Goal: Book appointment/travel/reservation

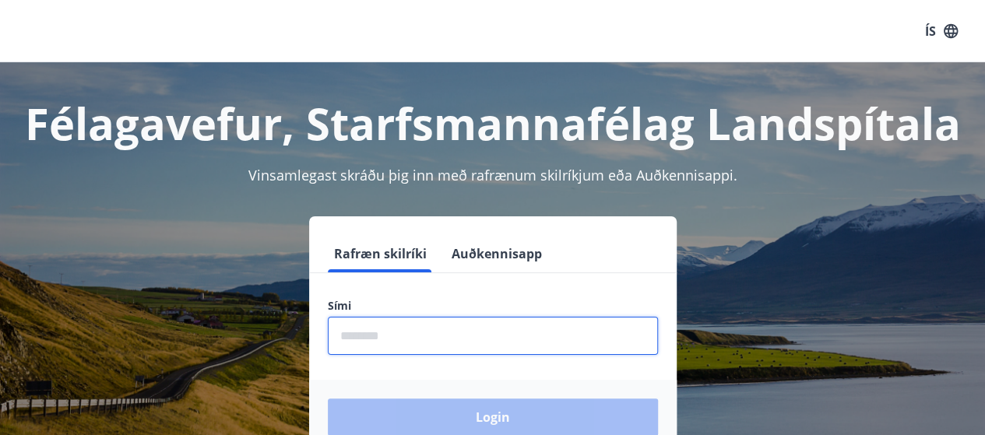
click at [377, 334] on input "phone" at bounding box center [493, 336] width 330 height 38
type input "********"
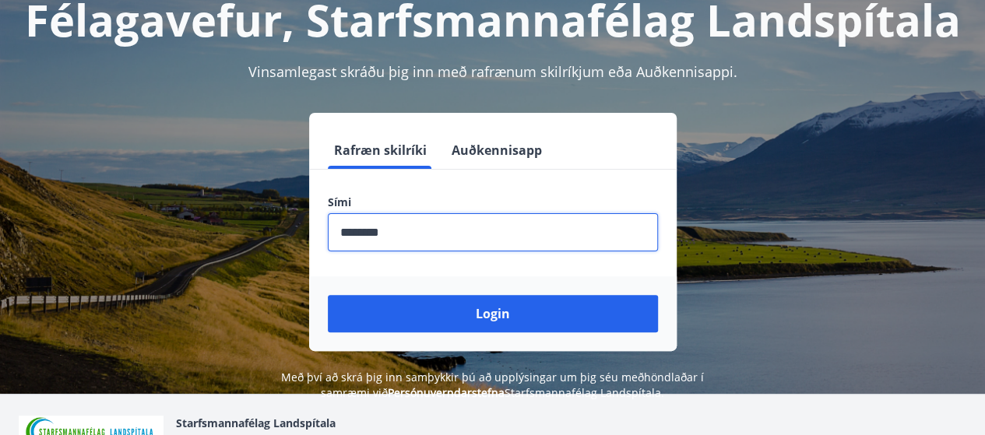
scroll to position [156, 0]
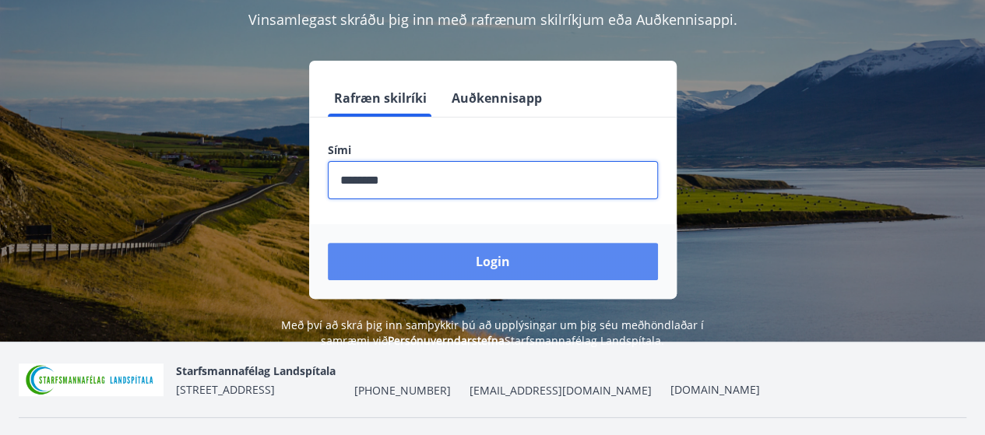
click at [501, 258] on button "Login" at bounding box center [493, 261] width 330 height 37
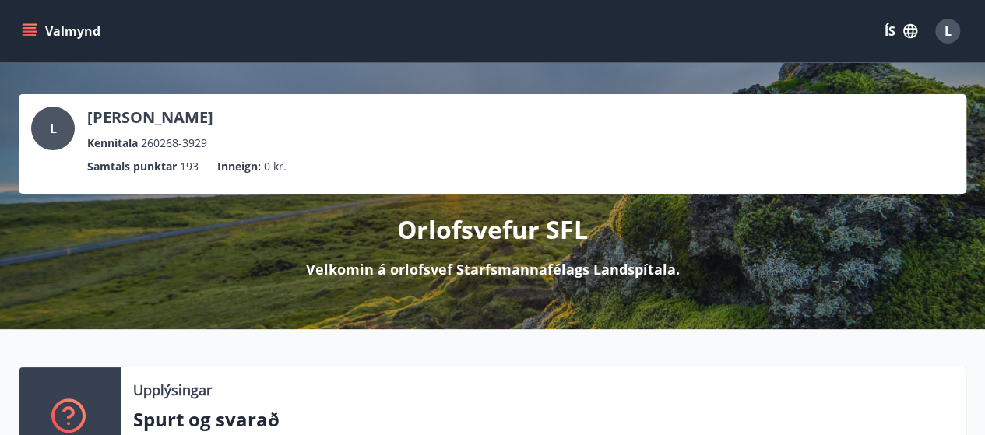
click at [30, 29] on icon "menu" at bounding box center [30, 31] width 16 height 16
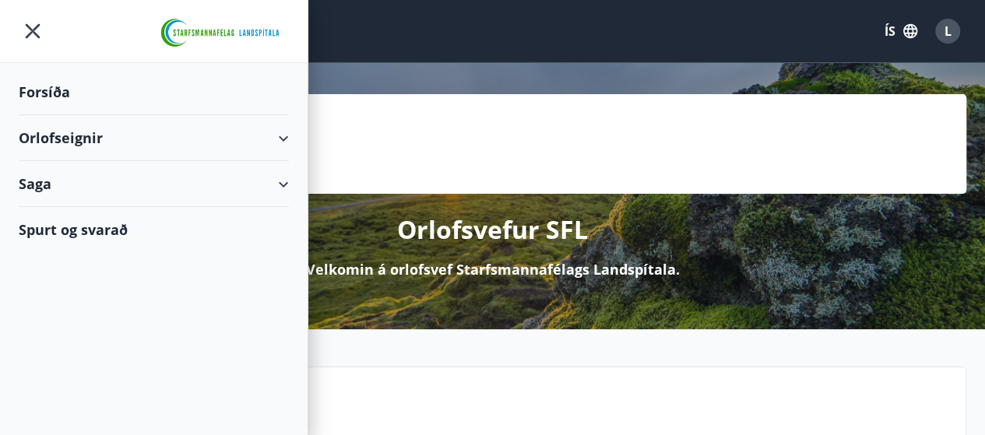
click at [283, 136] on div "Orlofseignir" at bounding box center [154, 138] width 270 height 46
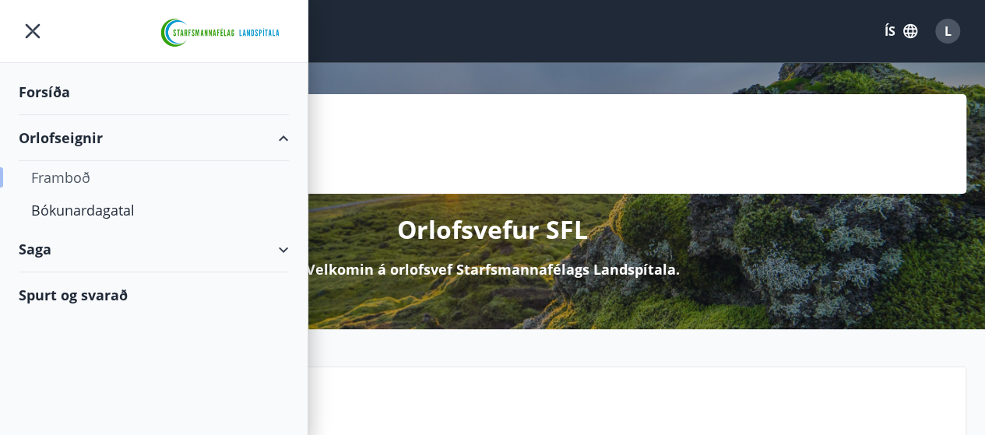
click at [78, 180] on div "Framboð" at bounding box center [153, 177] width 245 height 33
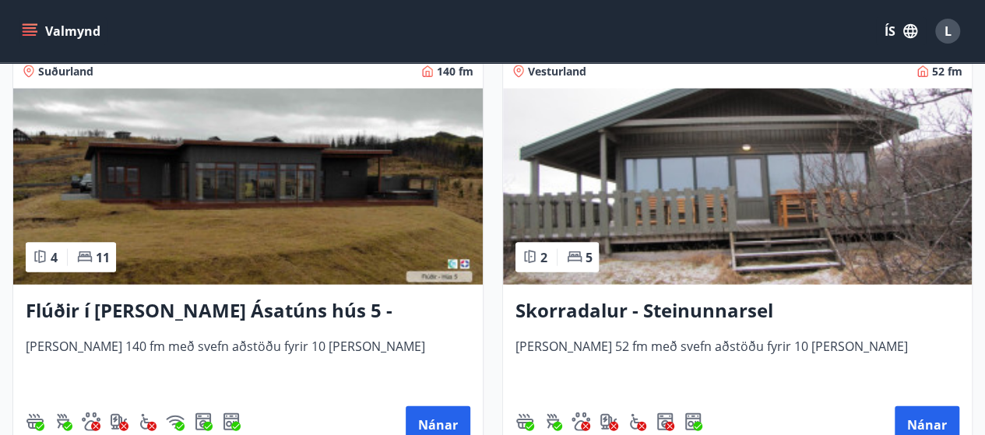
scroll to position [1635, 0]
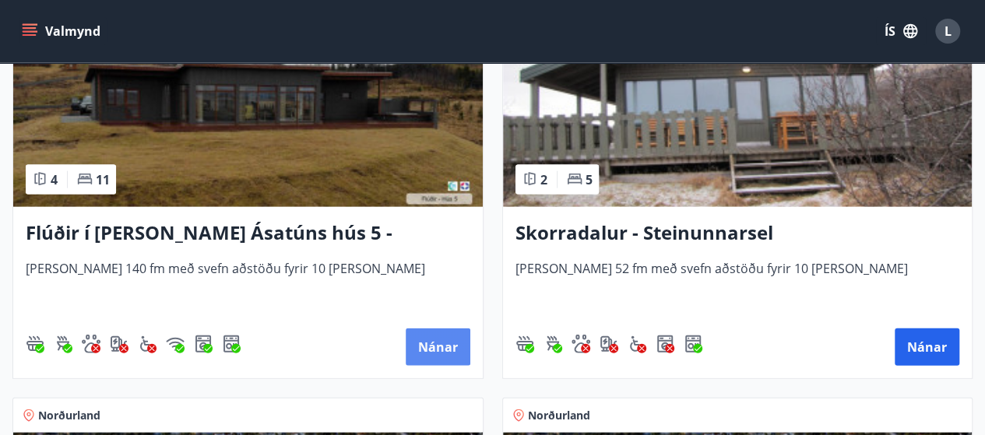
click at [422, 343] on button "Nánar" at bounding box center [438, 347] width 65 height 37
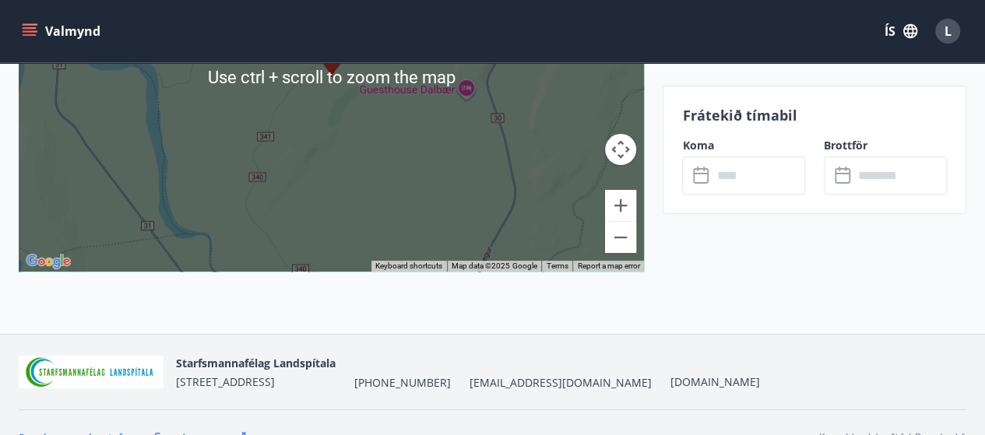
scroll to position [2980, 0]
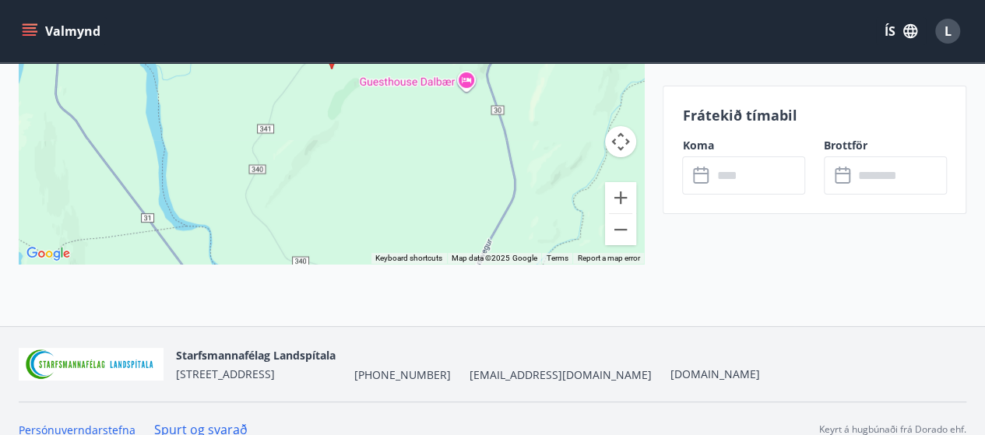
click at [37, 32] on button "Valmynd" at bounding box center [63, 31] width 88 height 28
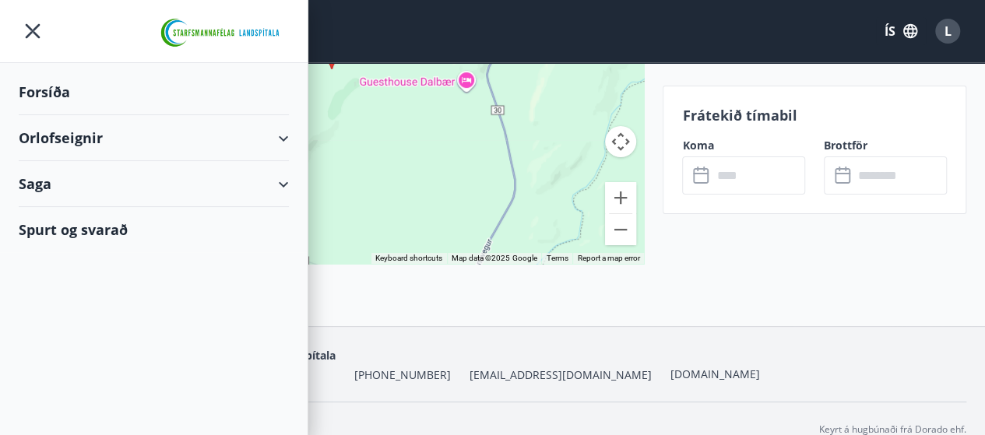
click at [285, 141] on div "Orlofseignir" at bounding box center [154, 138] width 270 height 46
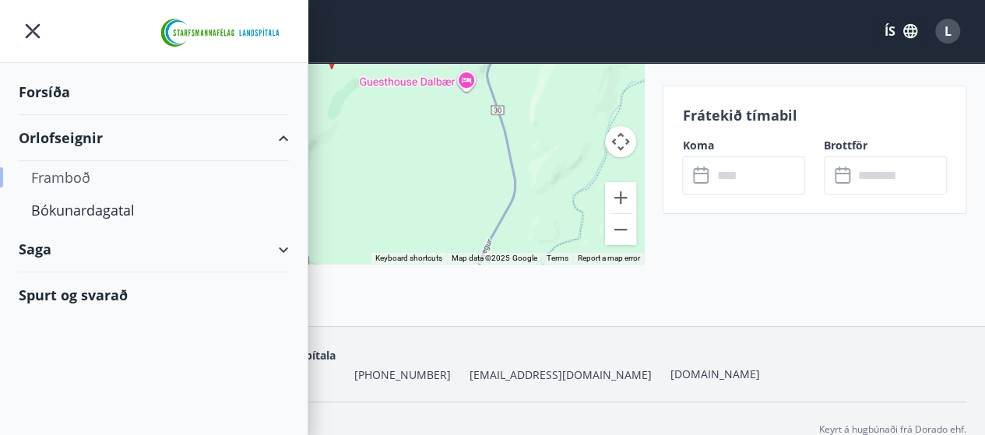
click at [76, 181] on div "Framboð" at bounding box center [153, 177] width 245 height 33
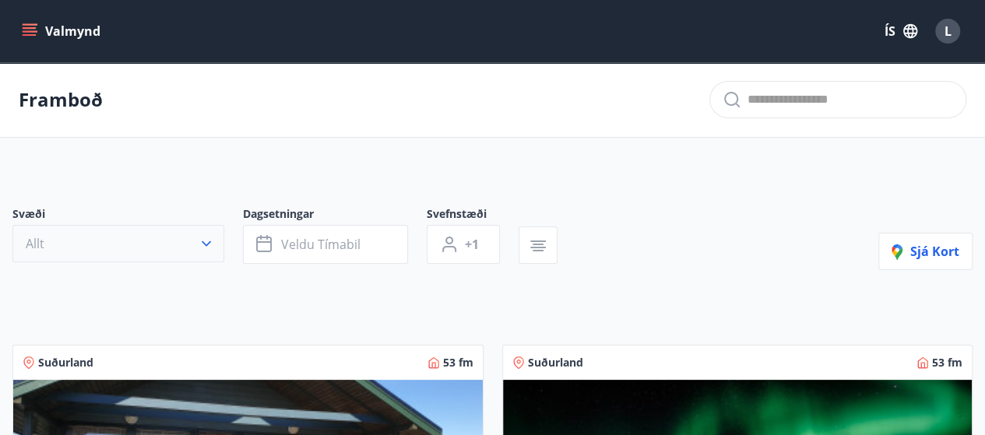
click at [205, 244] on icon "button" at bounding box center [207, 244] width 16 height 16
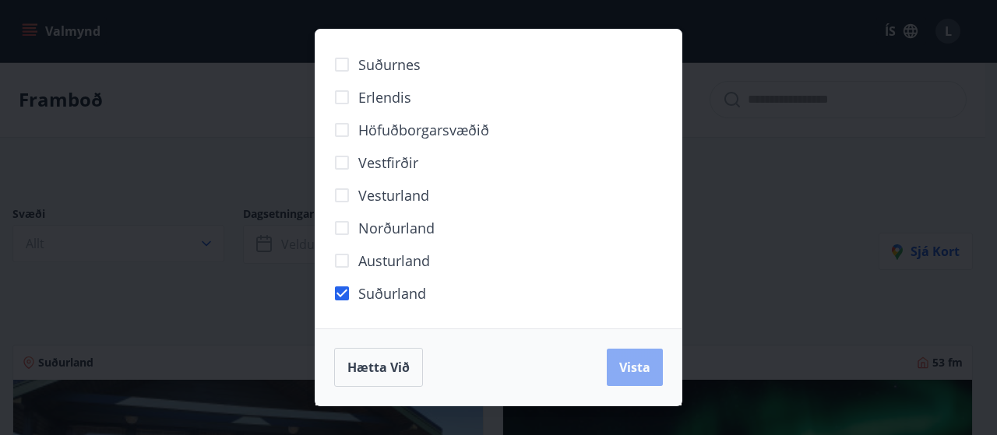
click at [624, 359] on span "Vista" at bounding box center [634, 367] width 31 height 17
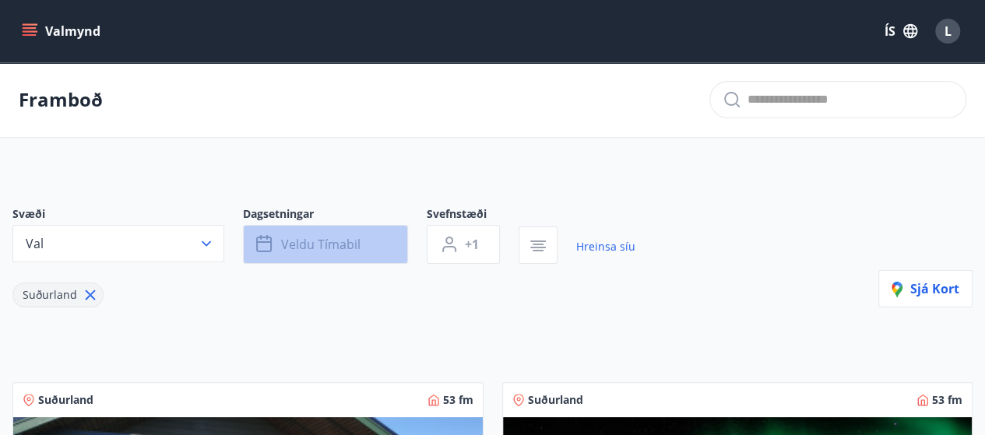
click at [285, 241] on span "Veldu tímabil" at bounding box center [320, 244] width 79 height 17
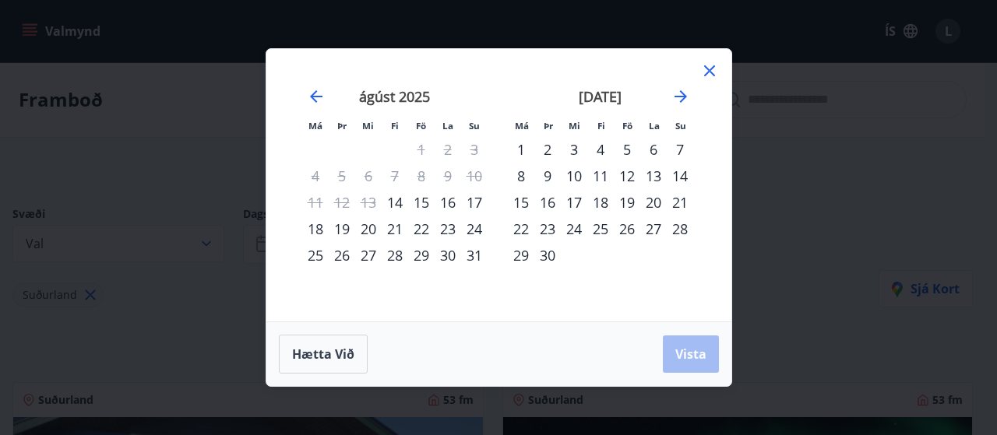
click at [396, 206] on div "14" at bounding box center [394, 202] width 26 height 26
click at [545, 262] on div "30" at bounding box center [547, 255] width 26 height 26
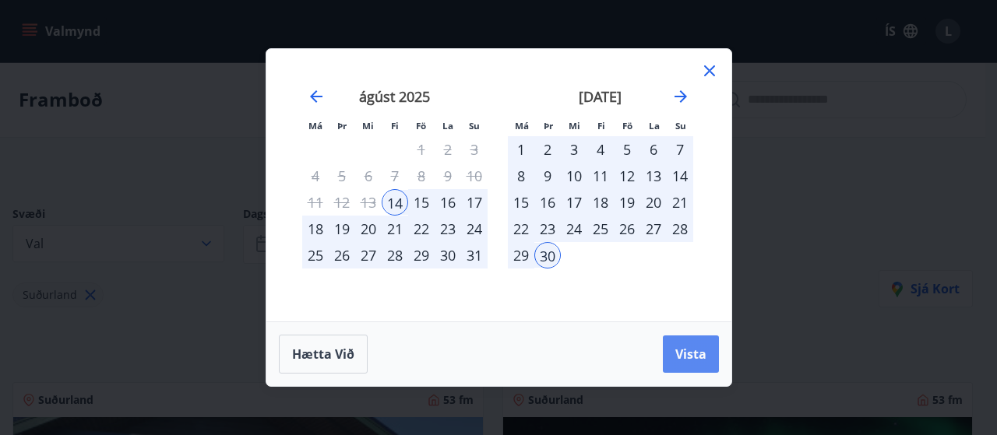
click at [673, 357] on button "Vista" at bounding box center [691, 354] width 56 height 37
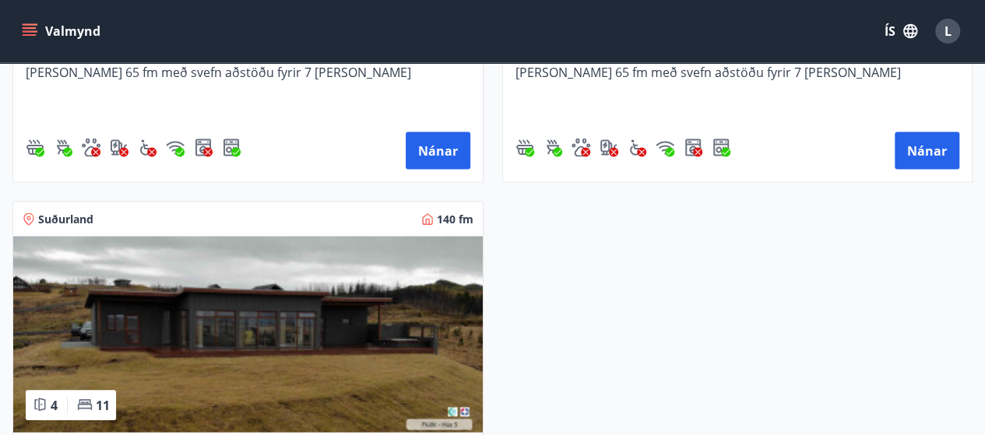
scroll to position [1587, 0]
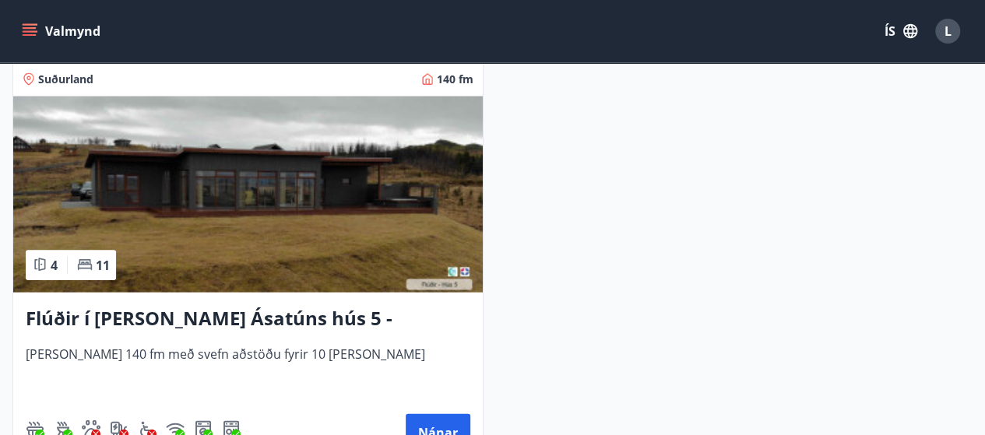
click at [349, 269] on img at bounding box center [247, 195] width 469 height 196
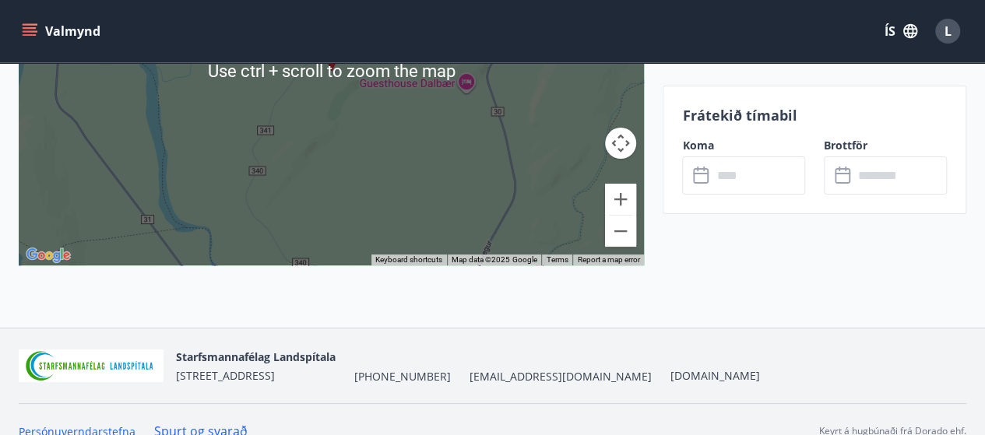
scroll to position [2980, 0]
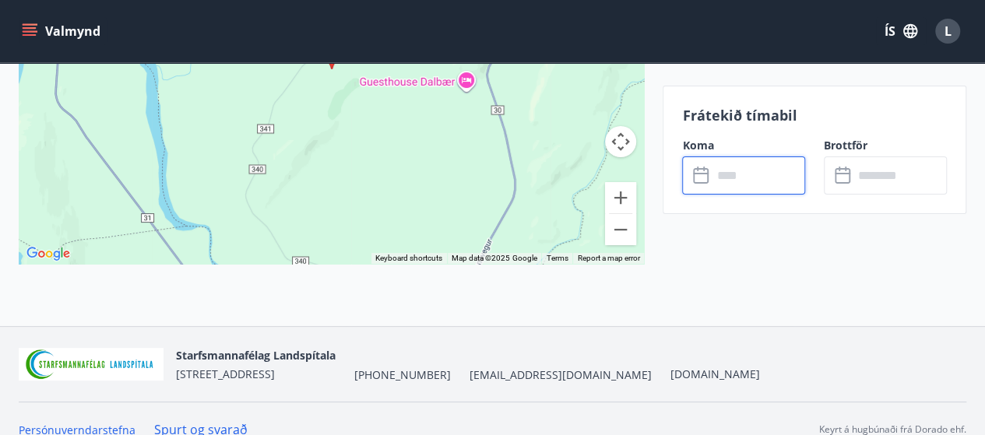
click at [727, 175] on input "text" at bounding box center [758, 175] width 93 height 38
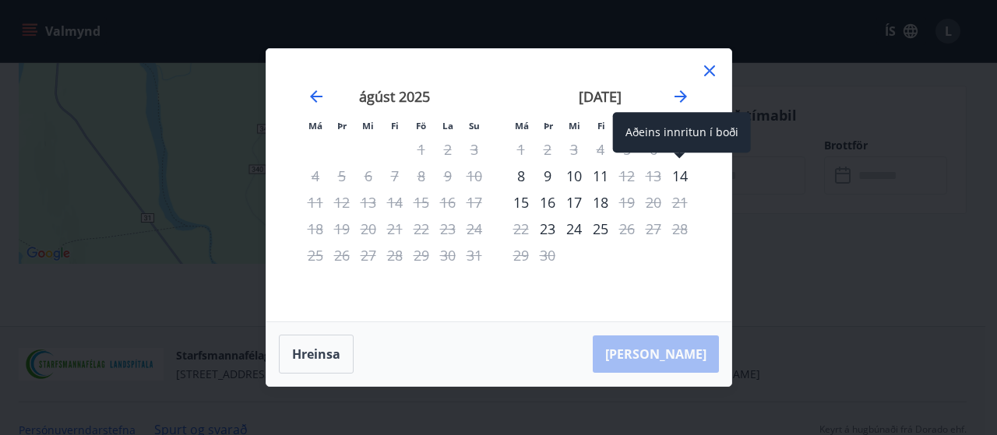
click at [680, 178] on div "14" at bounding box center [679, 176] width 26 height 26
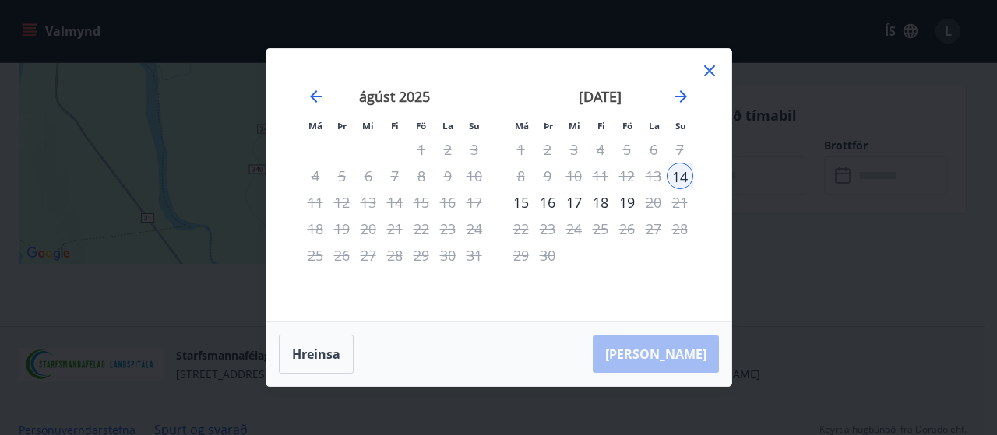
click at [526, 204] on div "15" at bounding box center [521, 202] width 26 height 26
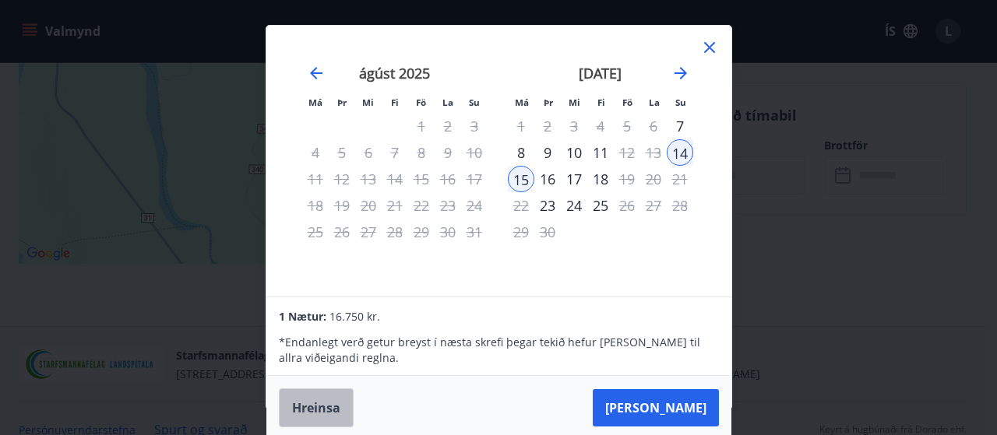
click at [283, 407] on button "Hreinsa" at bounding box center [316, 407] width 75 height 39
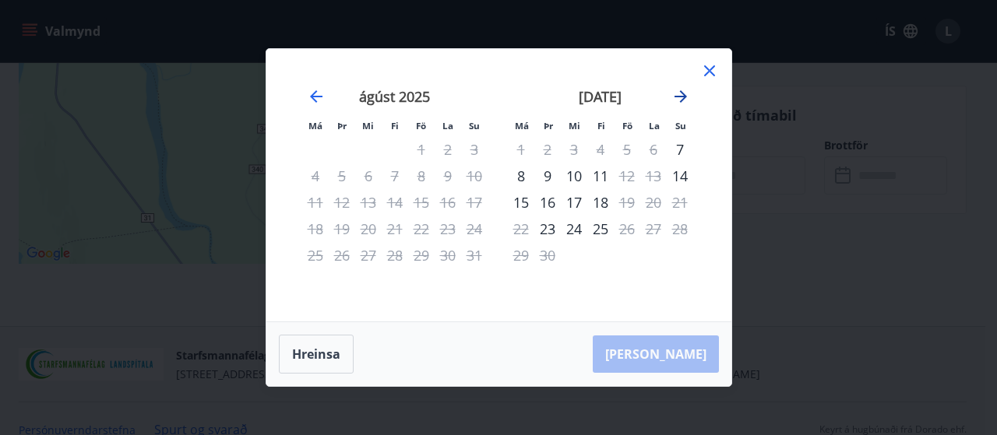
click at [677, 97] on icon "Move forward to switch to the next month." at bounding box center [680, 96] width 12 height 12
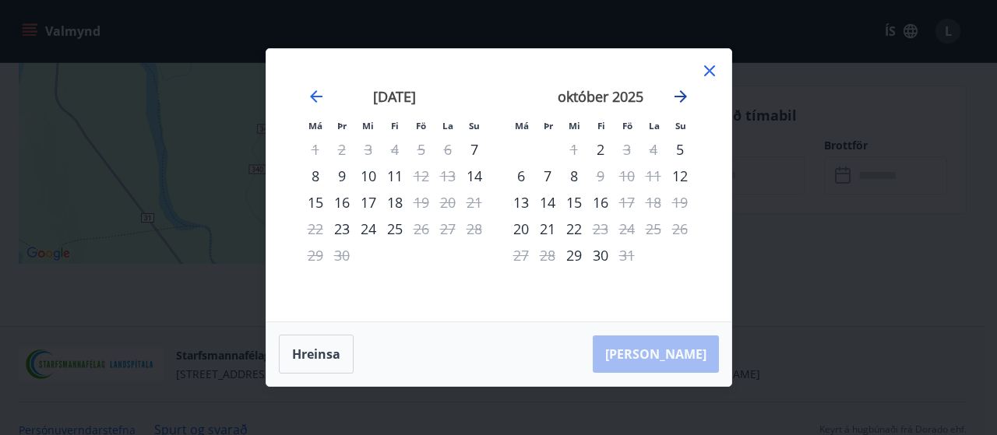
click at [677, 97] on icon "Move forward to switch to the next month." at bounding box center [680, 96] width 12 height 12
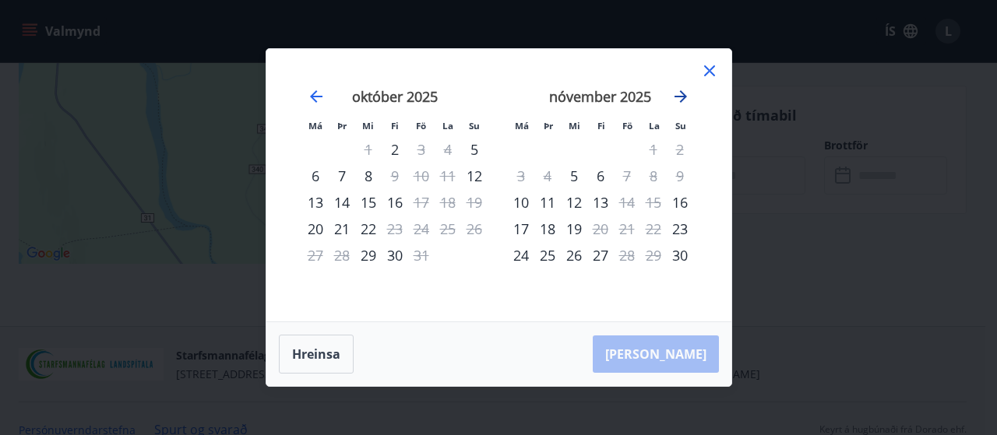
click at [677, 97] on icon "Move forward to switch to the next month." at bounding box center [680, 96] width 12 height 12
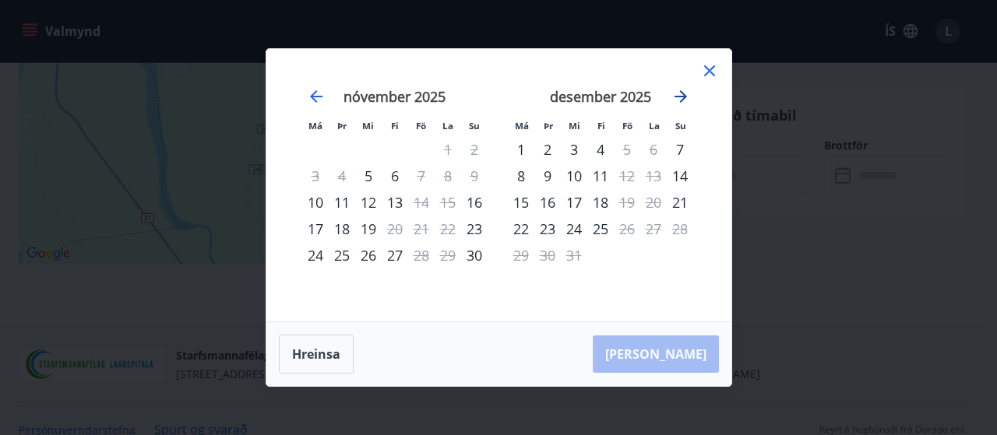
click at [680, 97] on icon "Move forward to switch to the next month." at bounding box center [680, 96] width 12 height 12
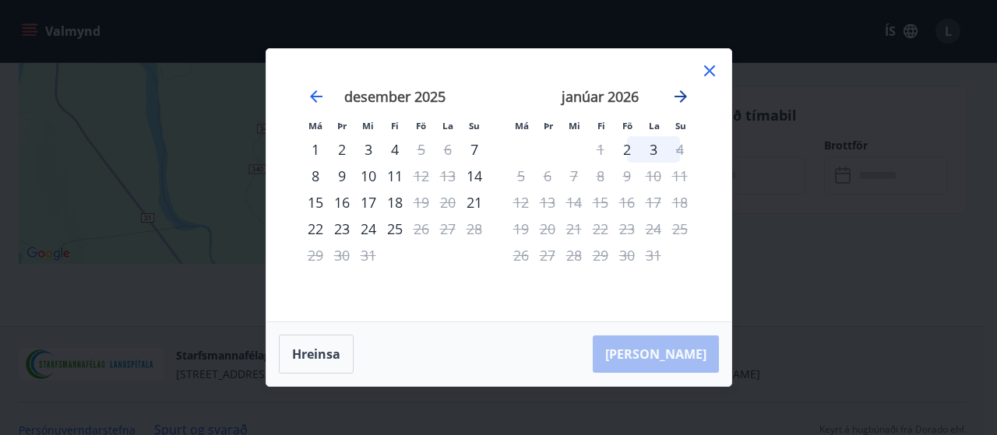
click at [682, 97] on icon "Move forward to switch to the next month." at bounding box center [680, 96] width 12 height 12
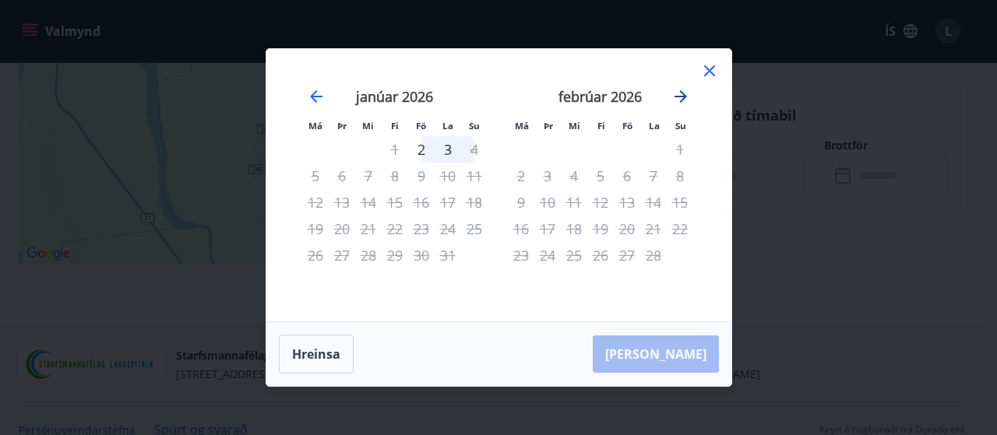
click at [682, 97] on icon "Move forward to switch to the next month." at bounding box center [680, 96] width 12 height 12
click at [712, 76] on icon at bounding box center [709, 70] width 11 height 11
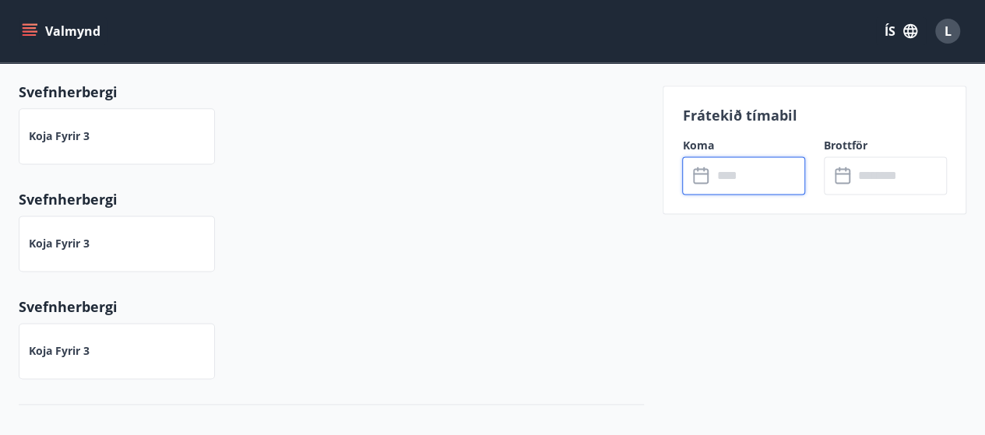
scroll to position [878, 0]
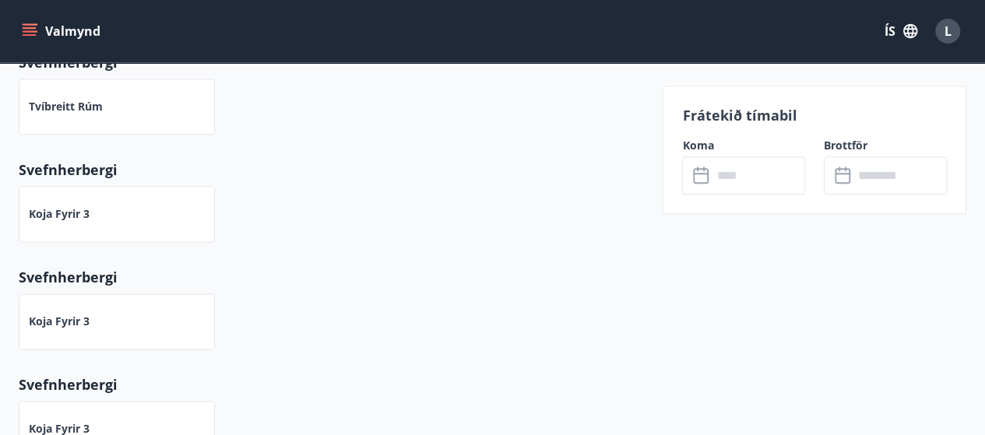
click at [23, 23] on icon "menu" at bounding box center [30, 31] width 16 height 16
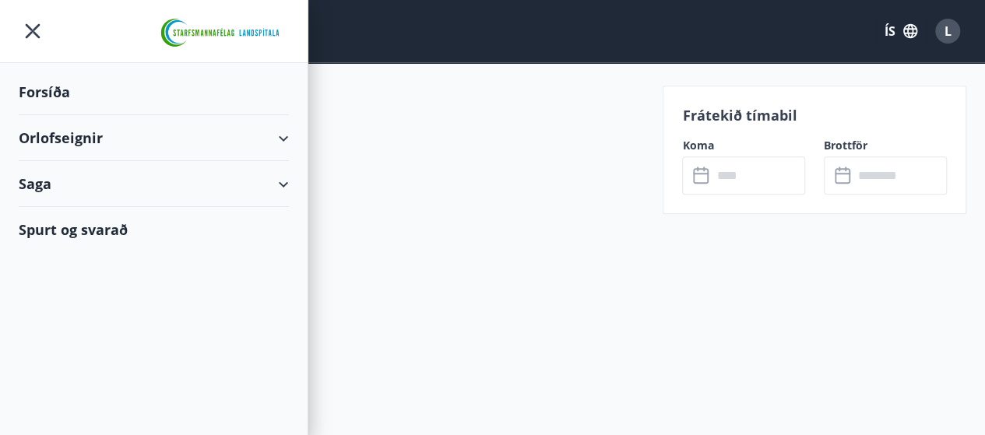
click at [267, 141] on div "Orlofseignir" at bounding box center [154, 138] width 270 height 46
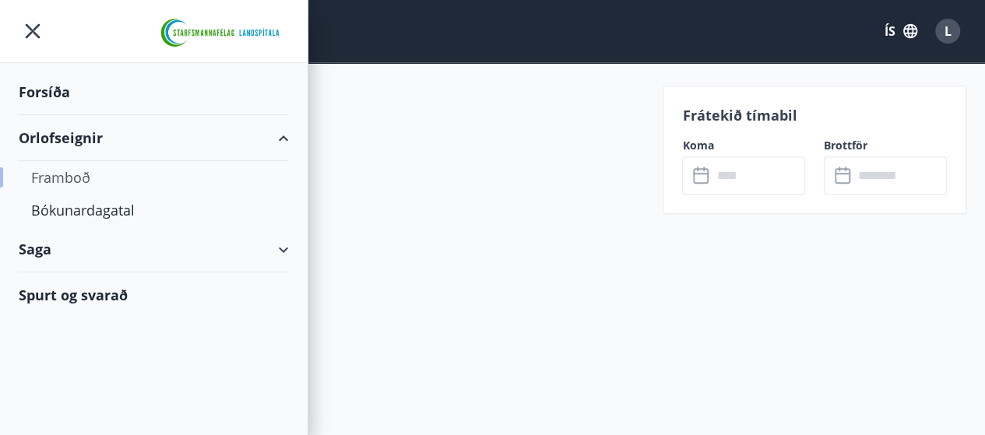
click at [81, 172] on div "Framboð" at bounding box center [153, 177] width 245 height 33
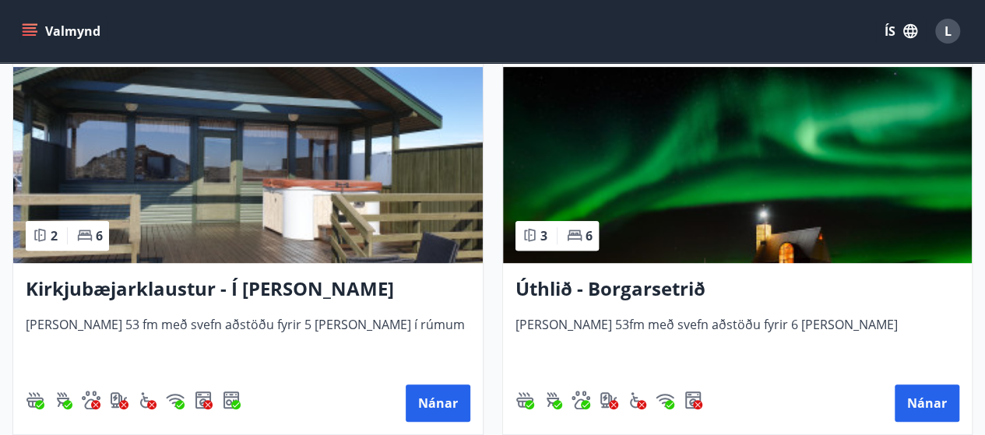
scroll to position [311, 0]
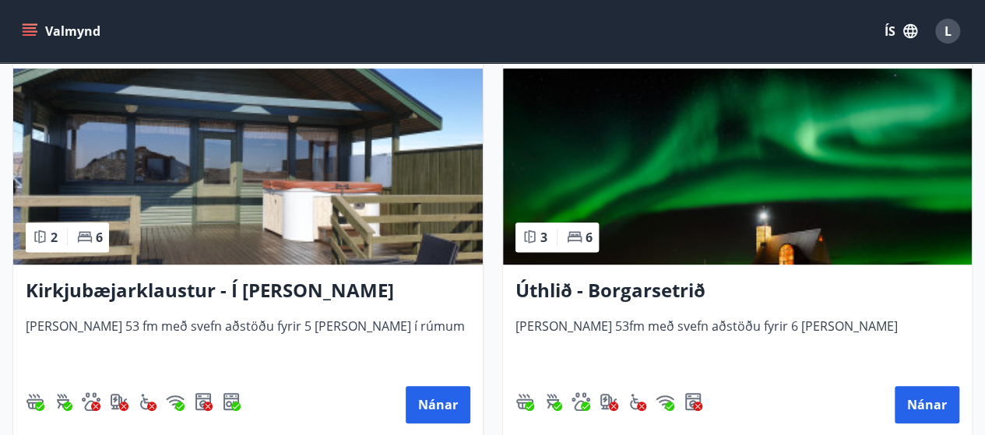
click at [695, 150] on img at bounding box center [737, 167] width 469 height 196
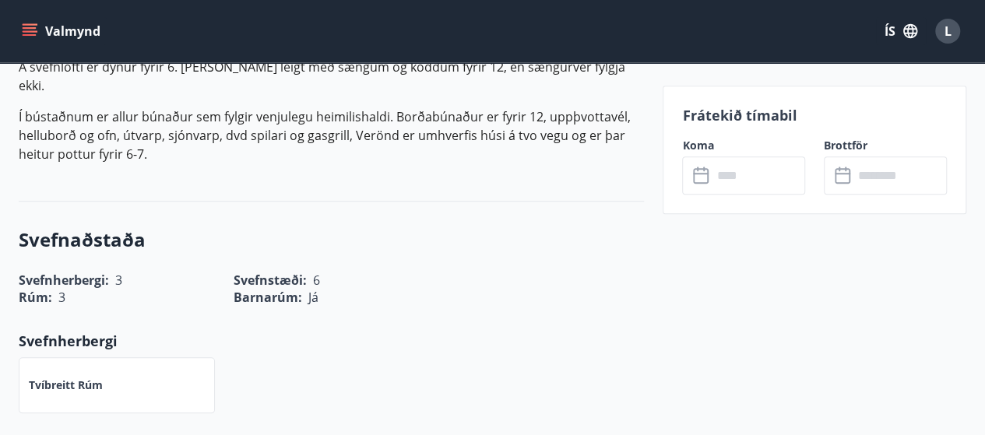
scroll to position [467, 0]
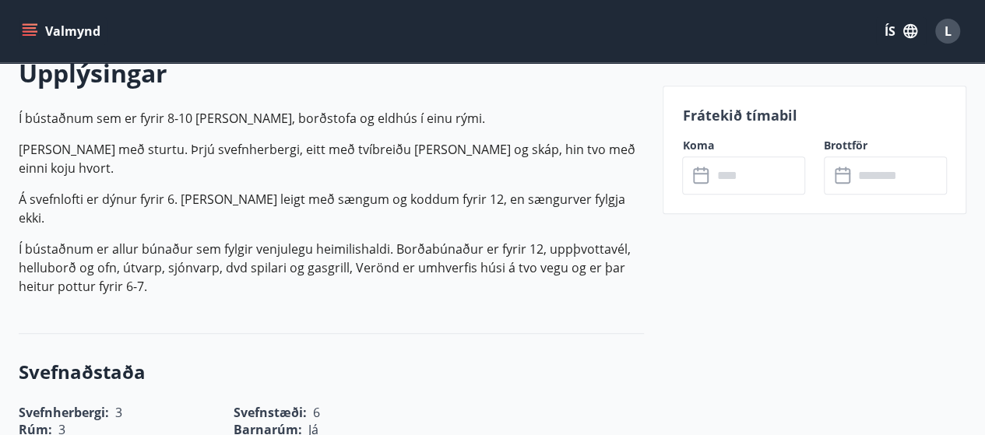
click at [691, 165] on div "​ ​" at bounding box center [743, 175] width 123 height 38
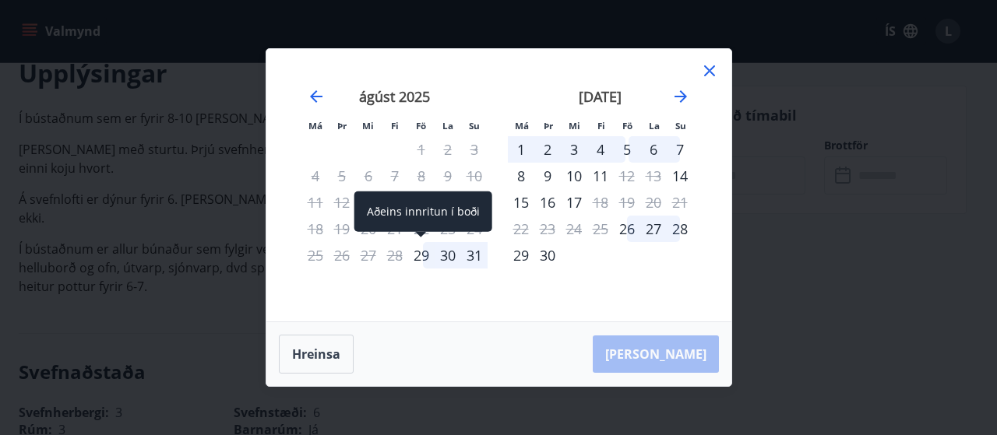
click at [418, 259] on div "29" at bounding box center [421, 255] width 26 height 26
click at [418, 251] on div "29" at bounding box center [421, 255] width 26 height 26
click at [427, 251] on div "29" at bounding box center [421, 255] width 26 height 26
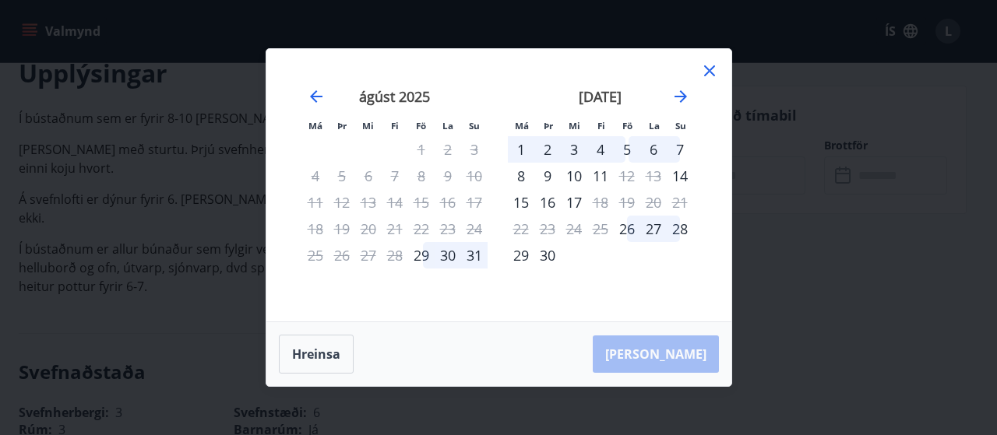
click at [478, 257] on div "31" at bounding box center [474, 255] width 26 height 26
click at [324, 359] on button "Hreinsa" at bounding box center [316, 354] width 75 height 39
click at [442, 256] on div "30" at bounding box center [447, 255] width 26 height 26
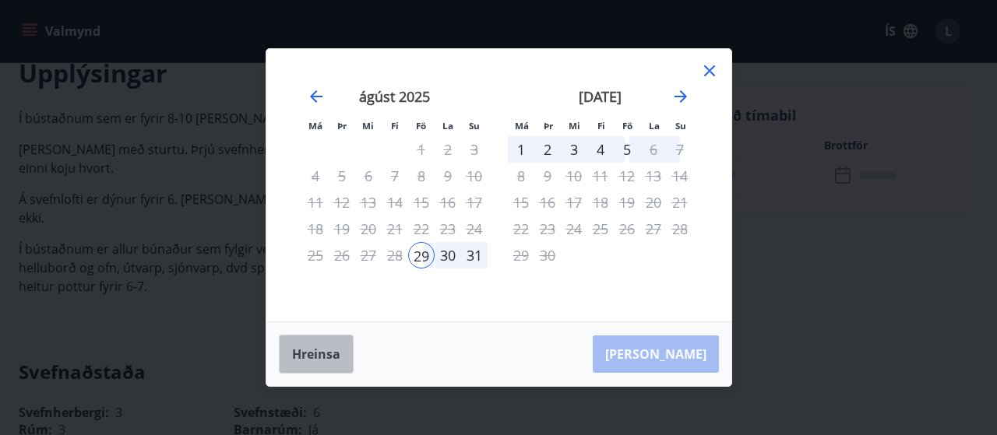
click at [326, 359] on button "Hreinsa" at bounding box center [316, 354] width 75 height 39
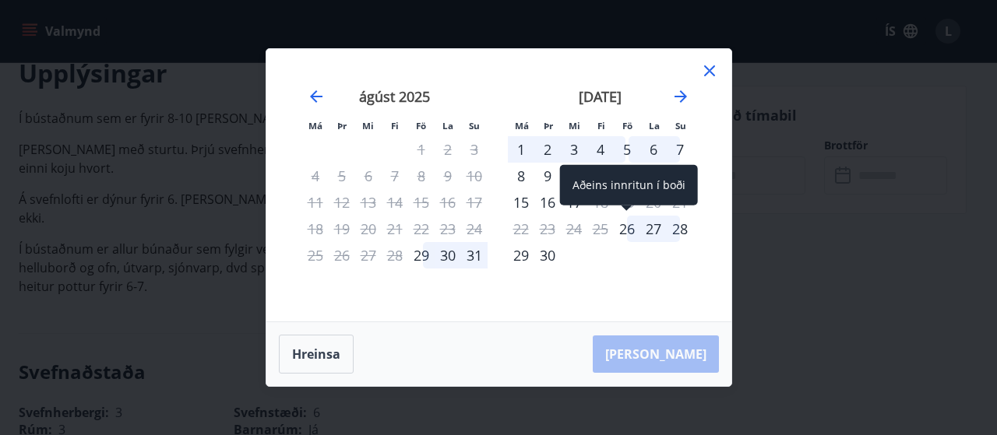
click at [631, 234] on div "26" at bounding box center [626, 229] width 26 height 26
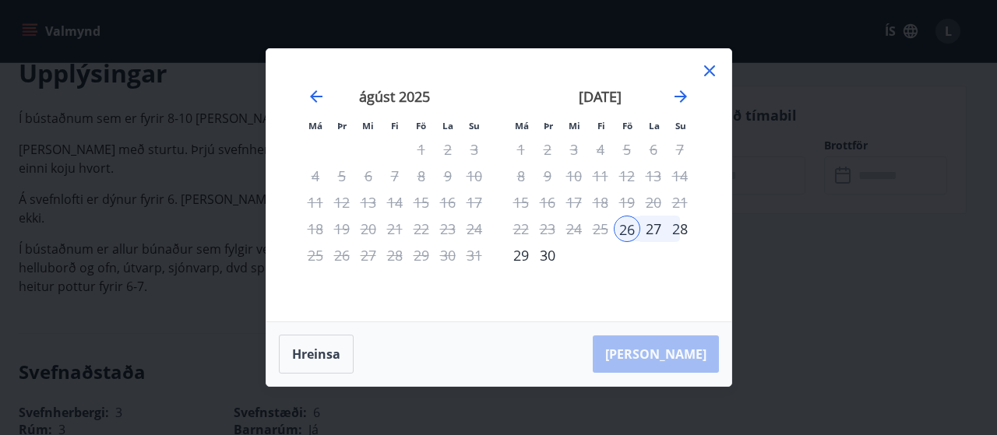
click at [653, 232] on div "27" at bounding box center [653, 229] width 26 height 26
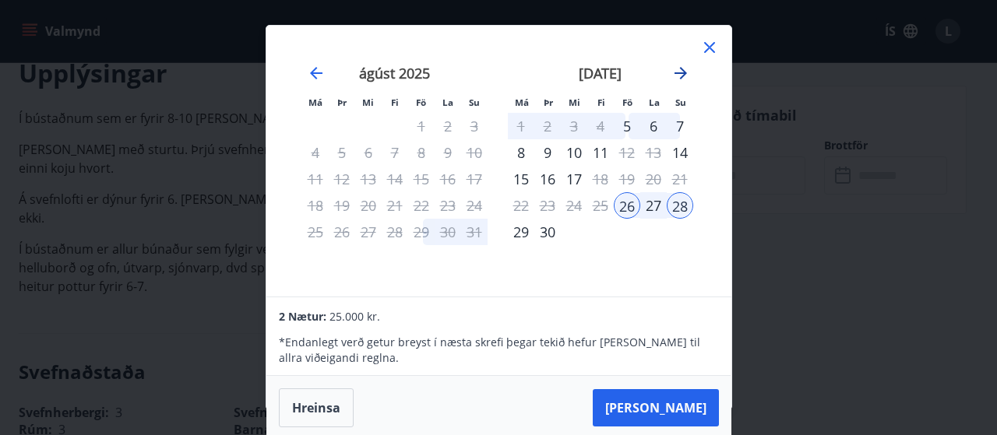
click at [679, 69] on icon "Move forward to switch to the next month." at bounding box center [680, 73] width 19 height 19
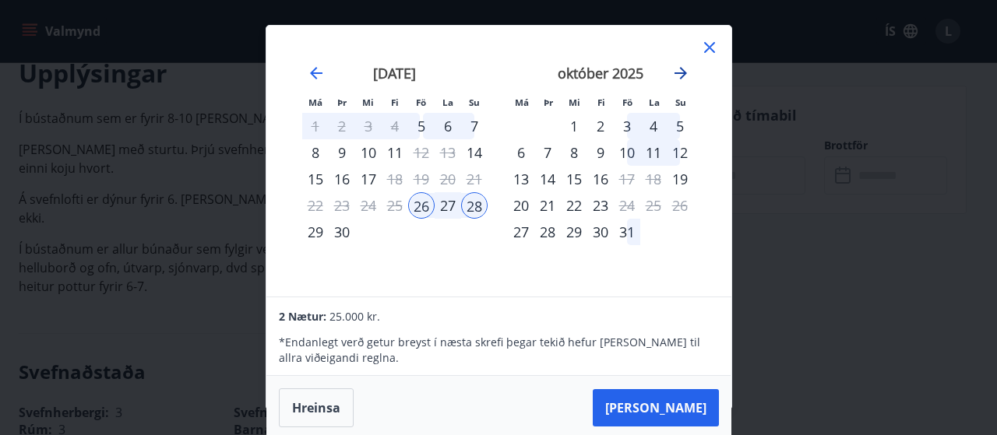
click at [679, 69] on icon "Move forward to switch to the next month." at bounding box center [680, 73] width 19 height 19
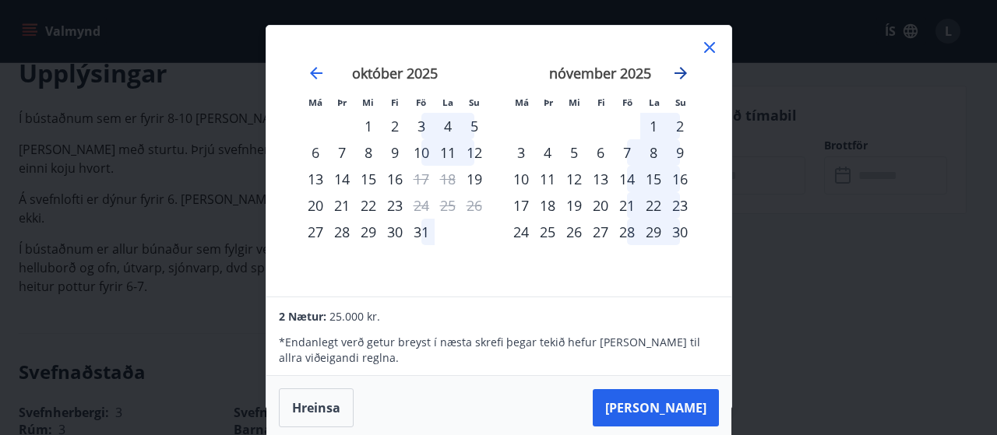
click at [679, 69] on icon "Move forward to switch to the next month." at bounding box center [680, 73] width 19 height 19
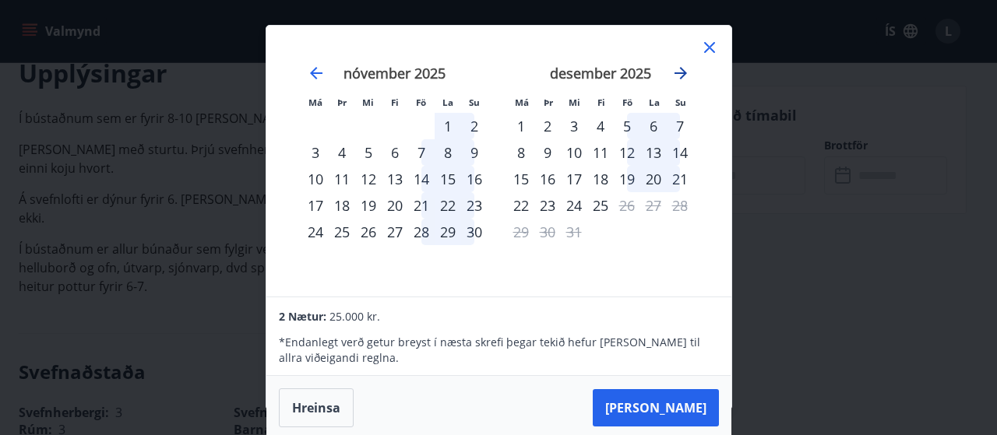
click at [679, 69] on icon "Move forward to switch to the next month." at bounding box center [680, 73] width 19 height 19
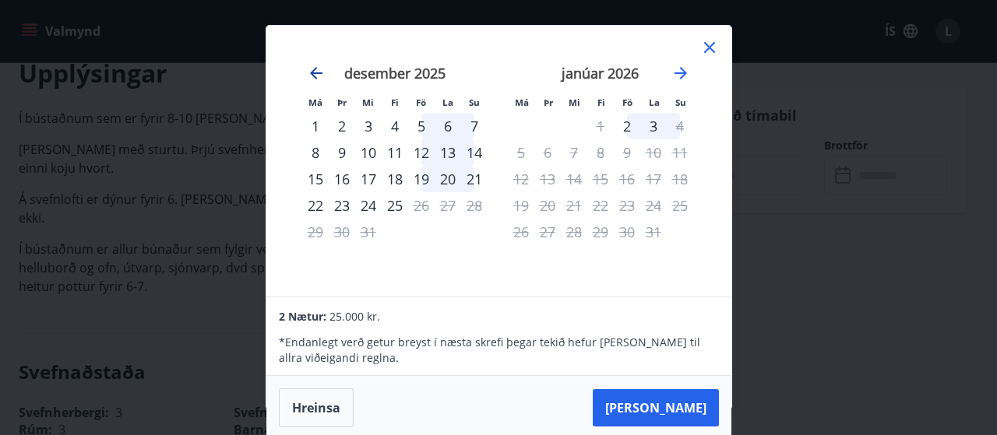
click at [318, 82] on div "desember 2025" at bounding box center [394, 78] width 185 height 69
click at [708, 47] on icon at bounding box center [709, 48] width 2 height 2
